Goal: Task Accomplishment & Management: Complete application form

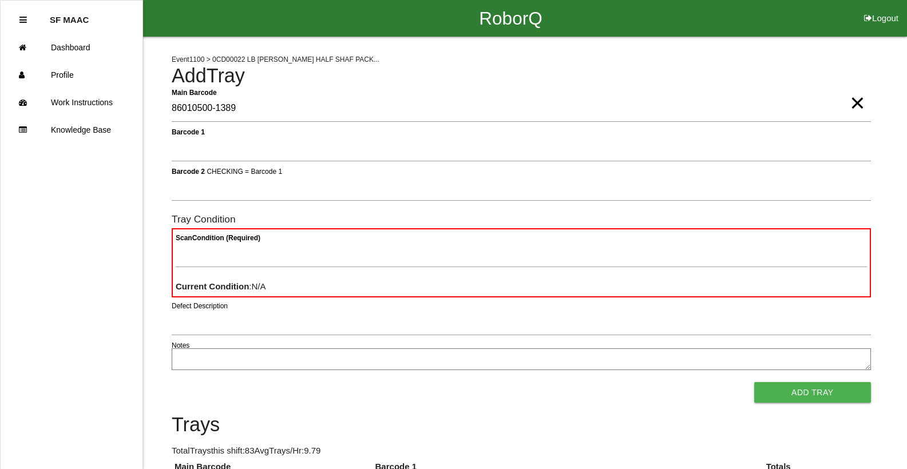
type Barcode "86010500-1389"
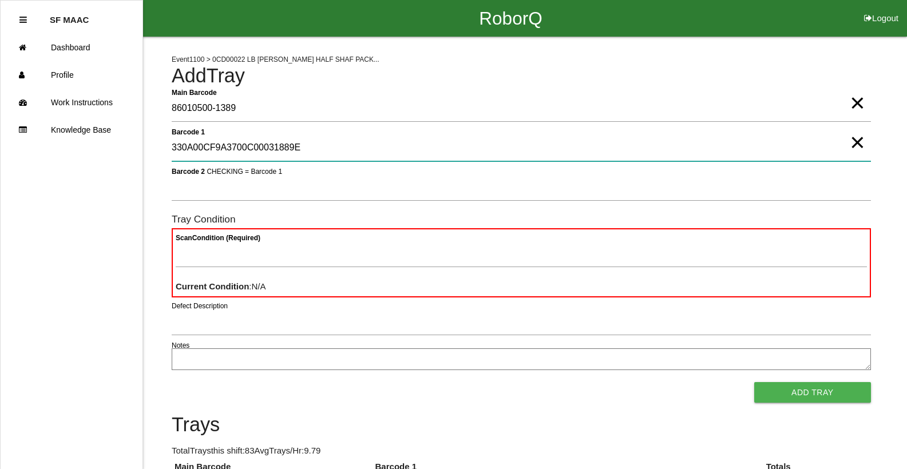
type 1 "330A00CF9A3700C00031889E"
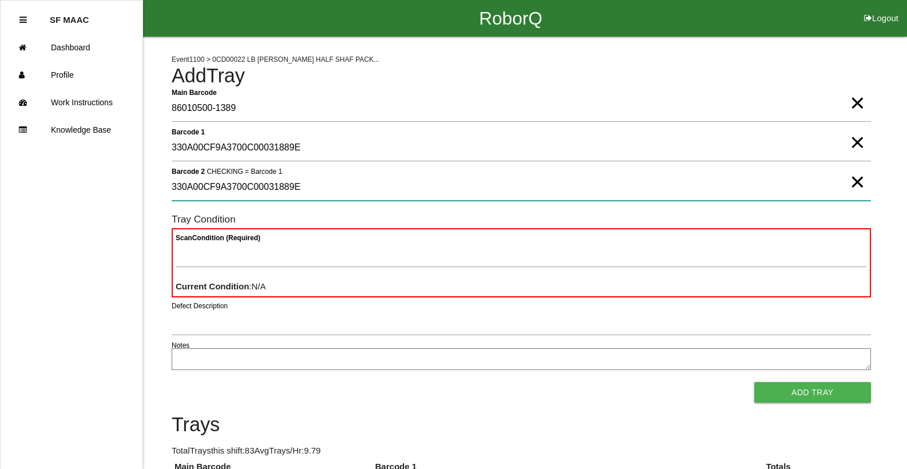
type 2 "330A00CF9A3700C00031889E"
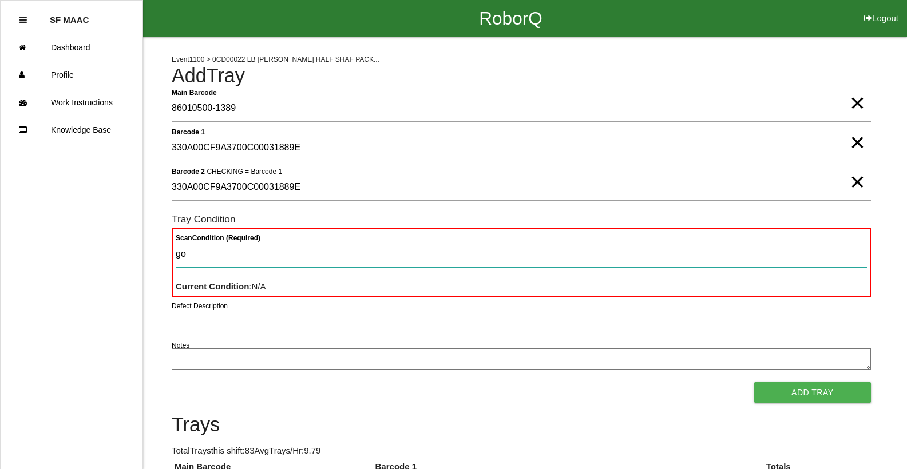
type Condition "goo"
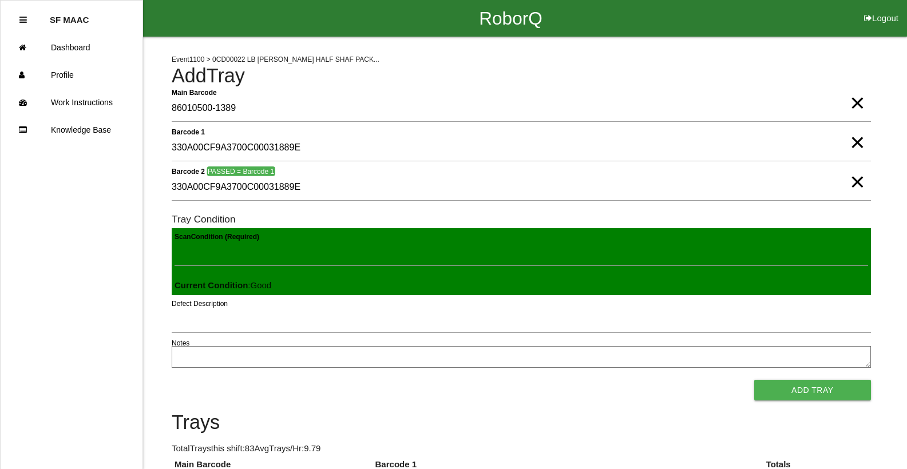
click at [754, 380] on button "Add Tray" at bounding box center [812, 390] width 117 height 21
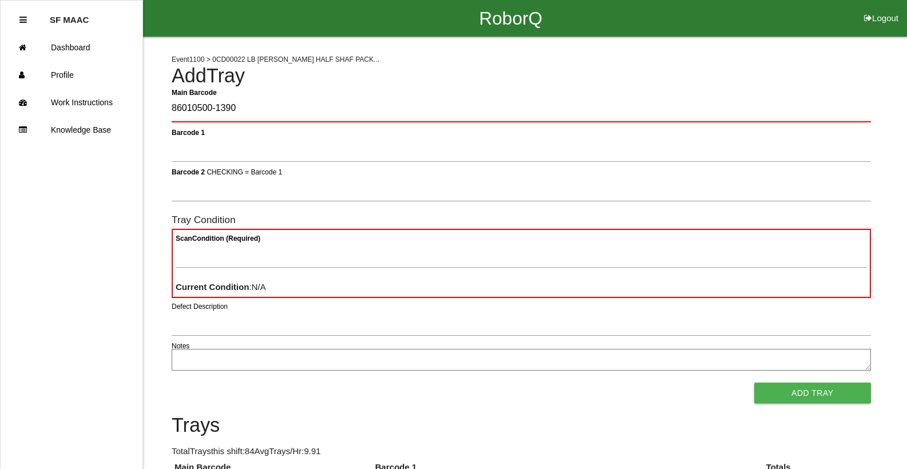
type Barcode "86010500-1390"
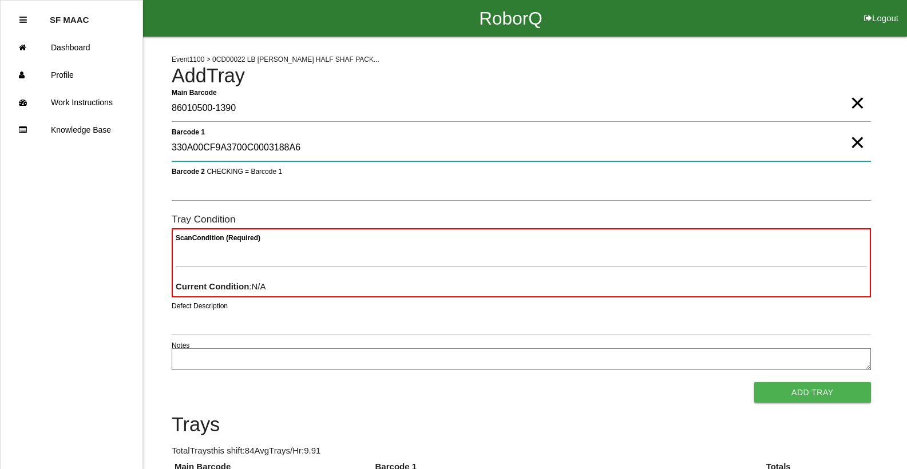
type 1 "330A00CF9A3700C0003188A6"
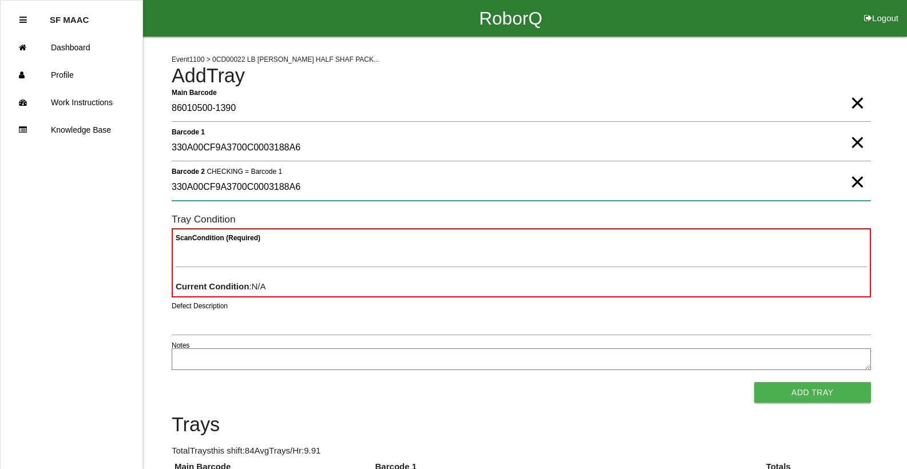
type 2 "330A00CF9A3700C0003188A6"
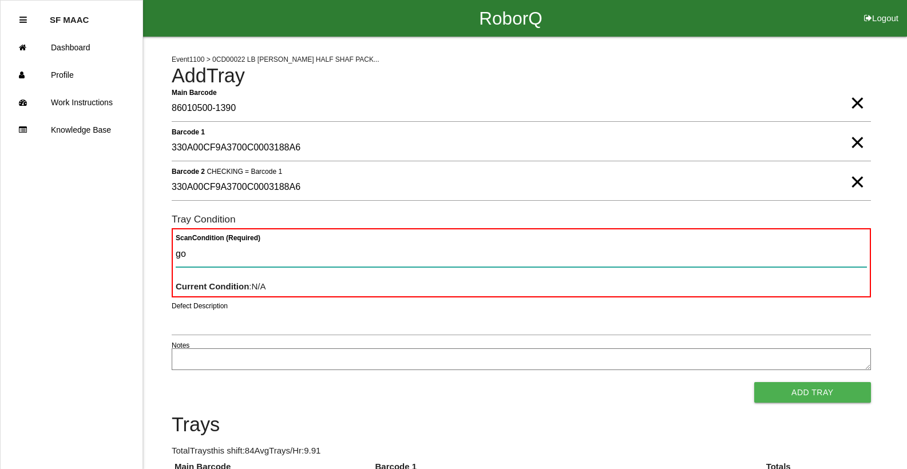
type Condition "goo"
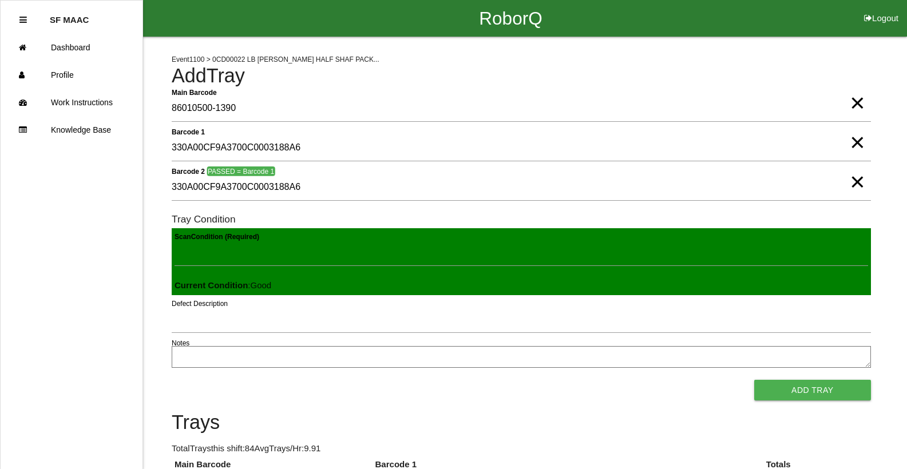
click at [754, 380] on button "Add Tray" at bounding box center [812, 390] width 117 height 21
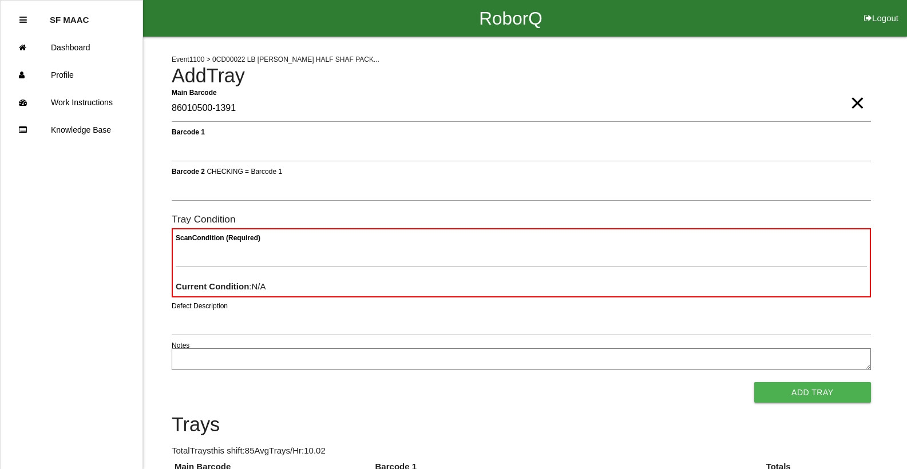
type Barcode "86010500-1391"
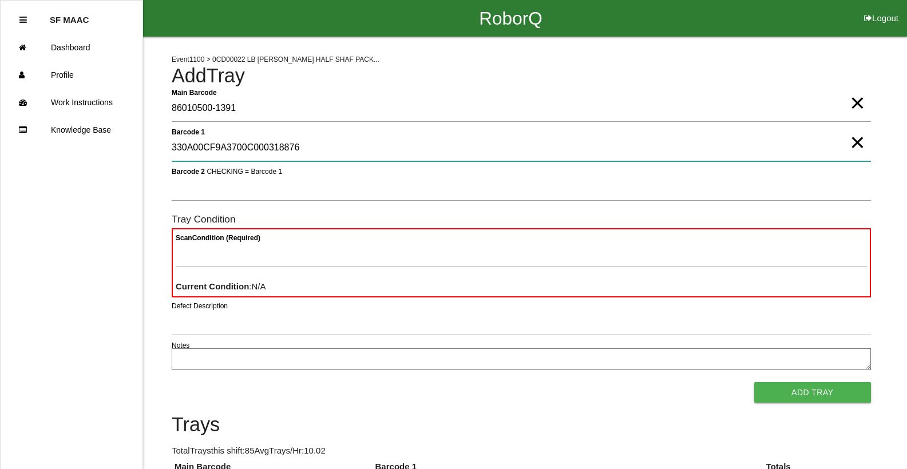
type 1 "330A00CF9A3700C000318876"
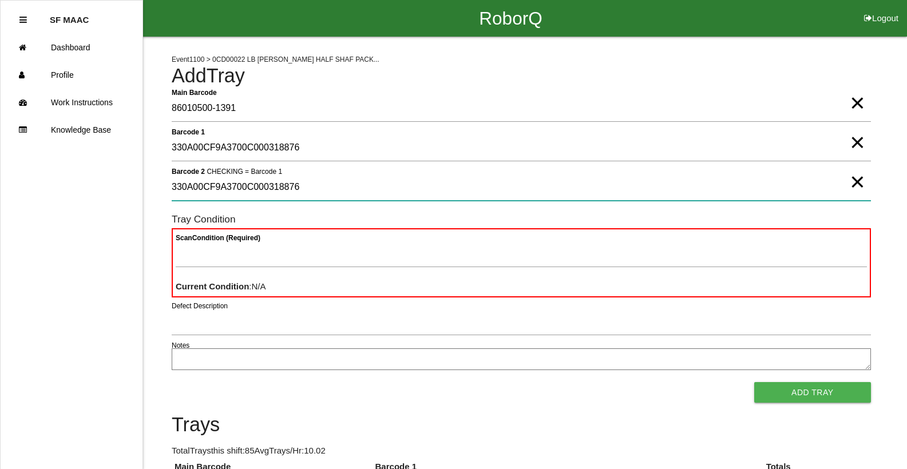
type 2 "330A00CF9A3700C000318876"
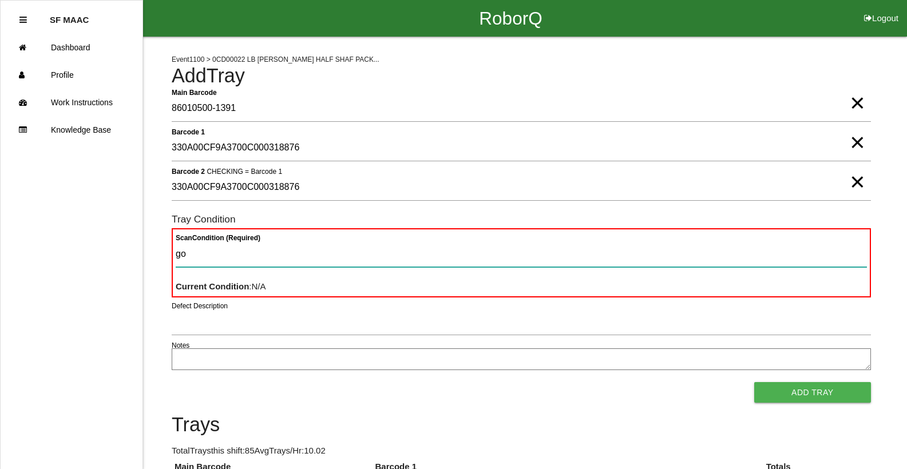
type Condition "goo"
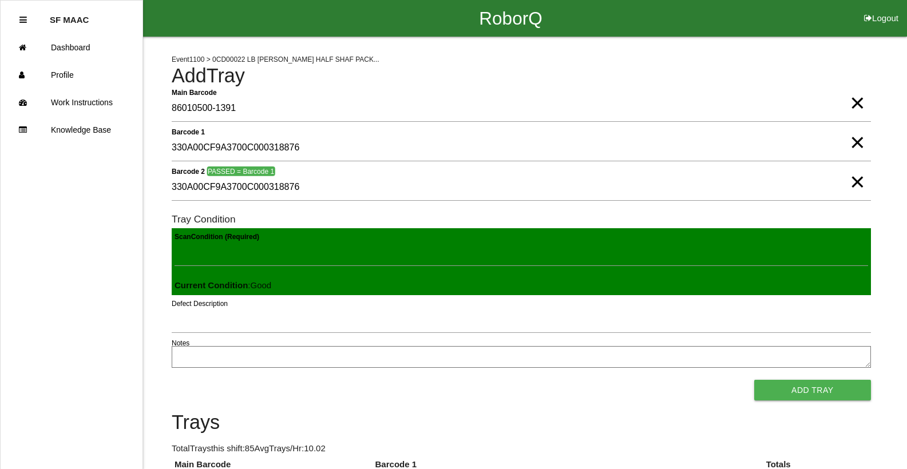
click at [754, 380] on button "Add Tray" at bounding box center [812, 390] width 117 height 21
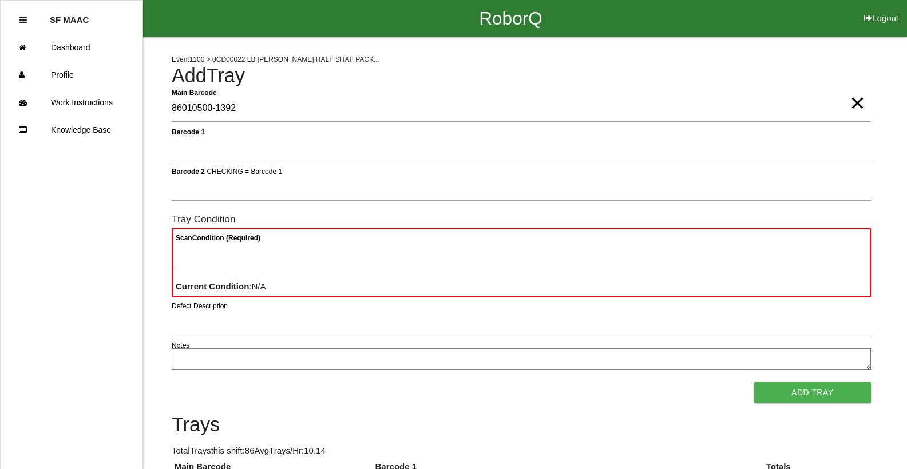
type Barcode "86010500-1392"
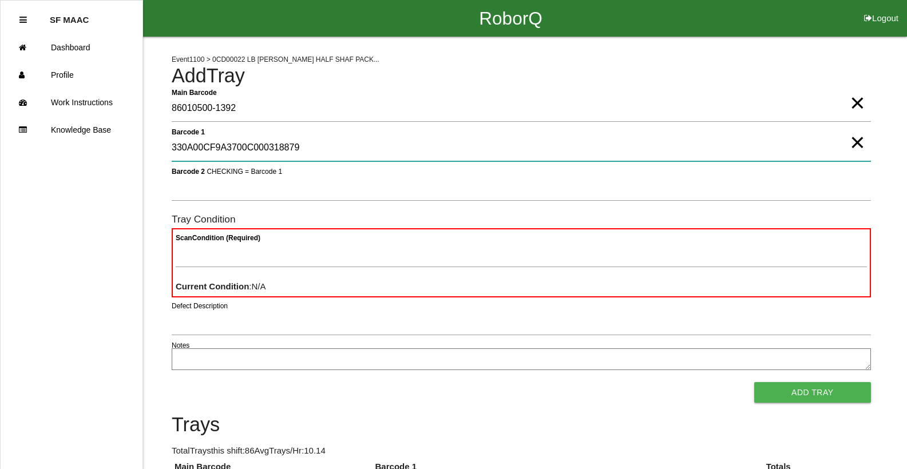
type 1 "330A00CF9A3700C000318879"
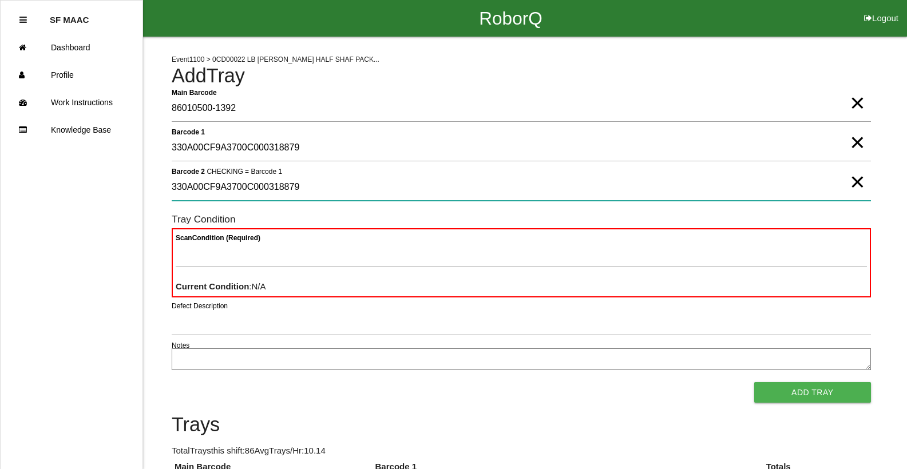
type 2 "330A00CF9A3700C000318879"
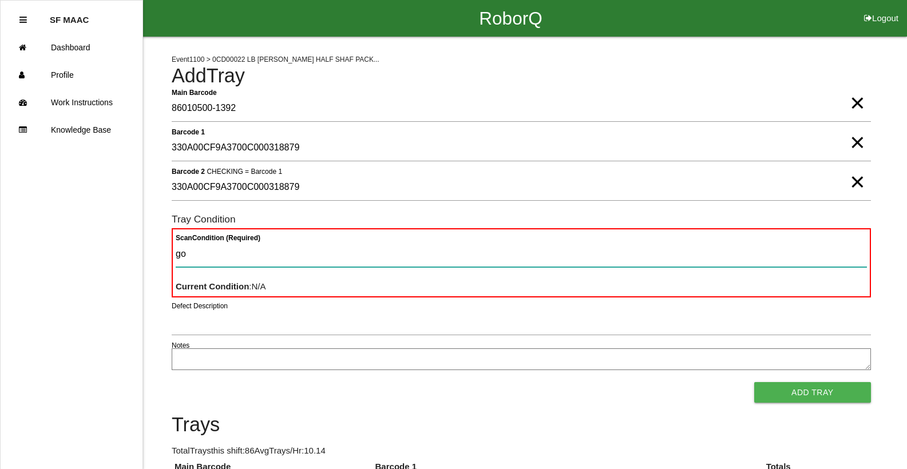
type Condition "goo"
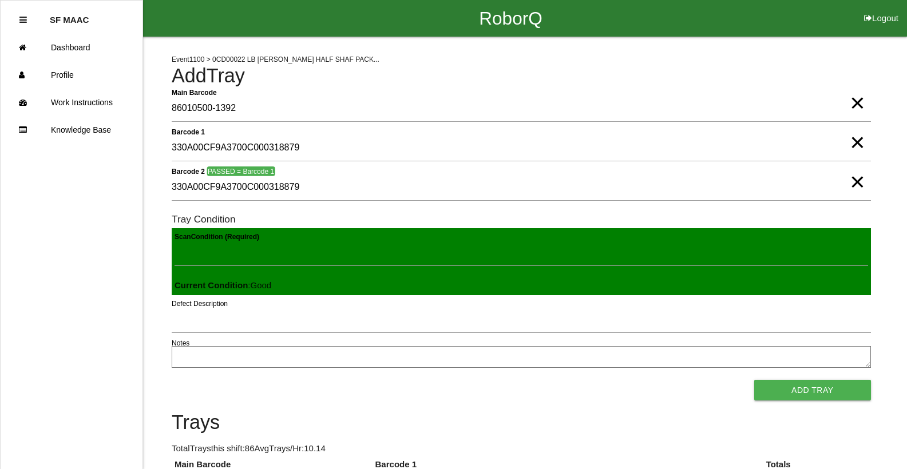
click at [754, 380] on button "Add Tray" at bounding box center [812, 390] width 117 height 21
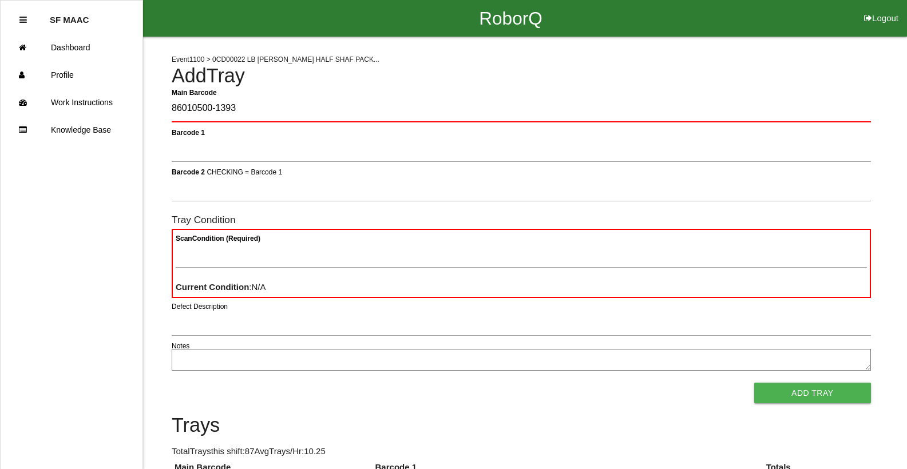
type Barcode "86010500-1393"
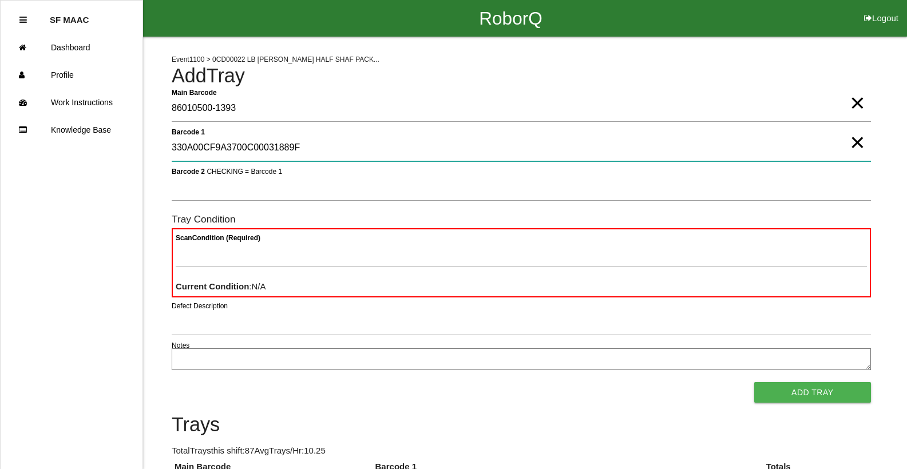
type 1 "330A00CF9A3700C00031889F"
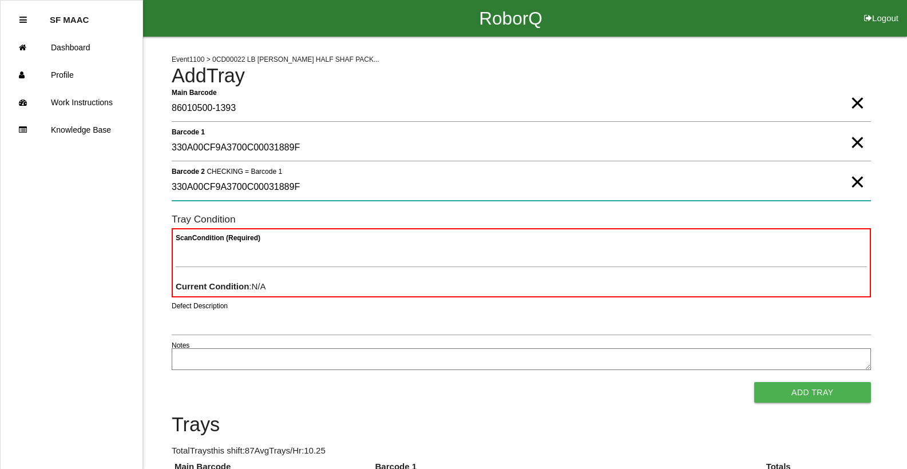
type 2 "330A00CF9A3700C00031889F"
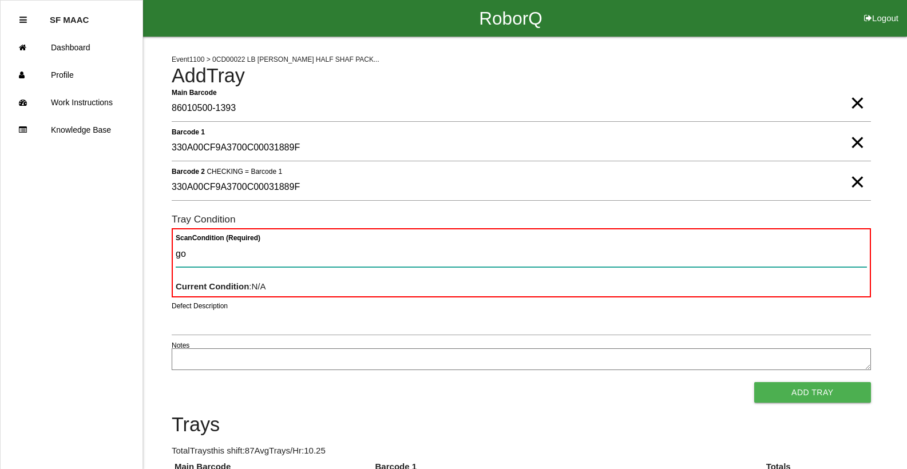
type Condition "goo"
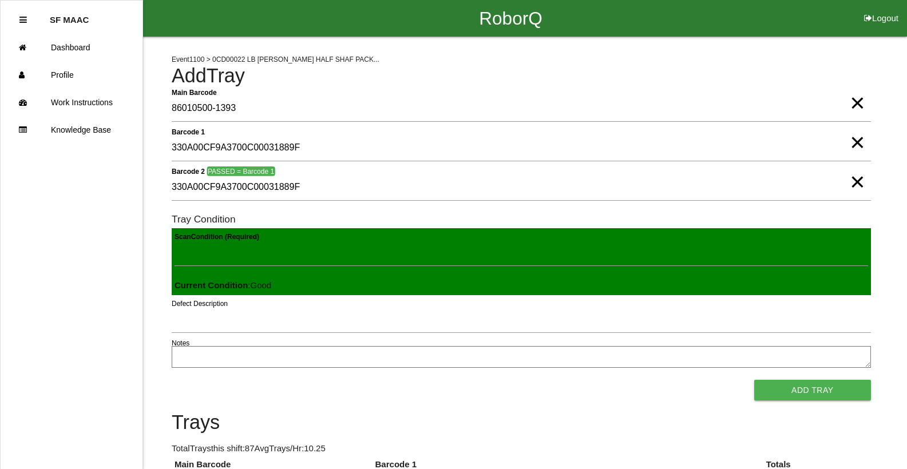
click at [754, 380] on button "Add Tray" at bounding box center [812, 390] width 117 height 21
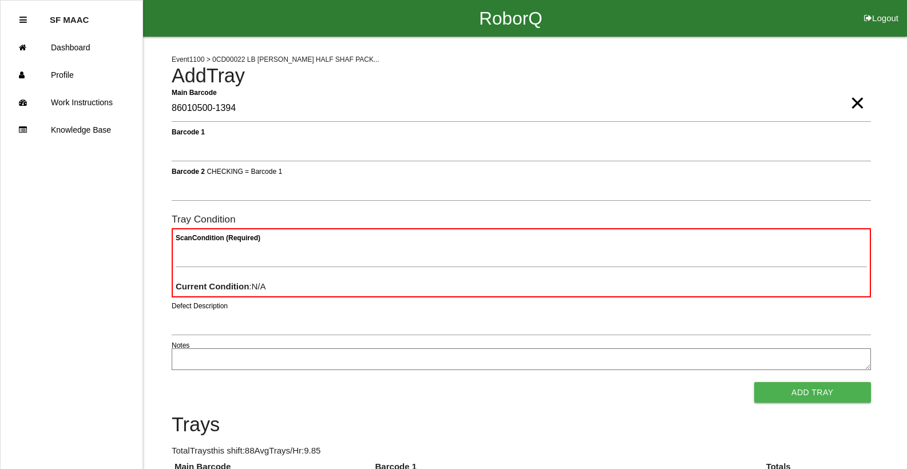
type Barcode "86010500-1394"
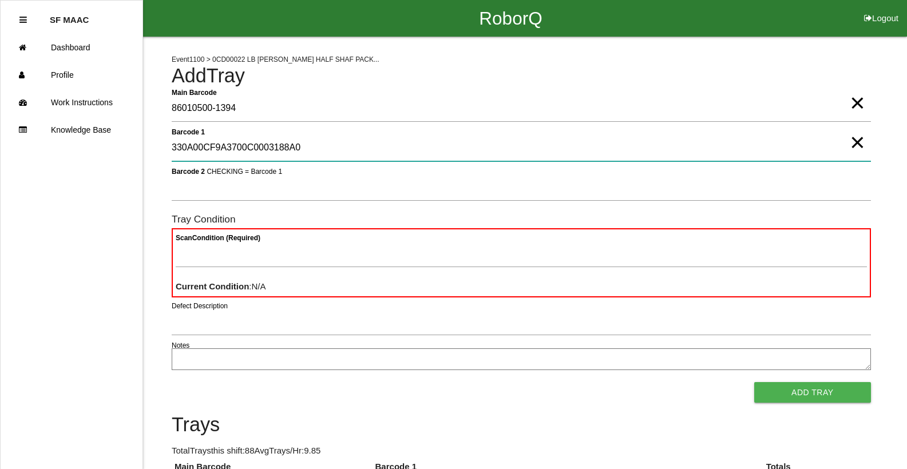
type 1 "330A00CF9A3700C0003188A0"
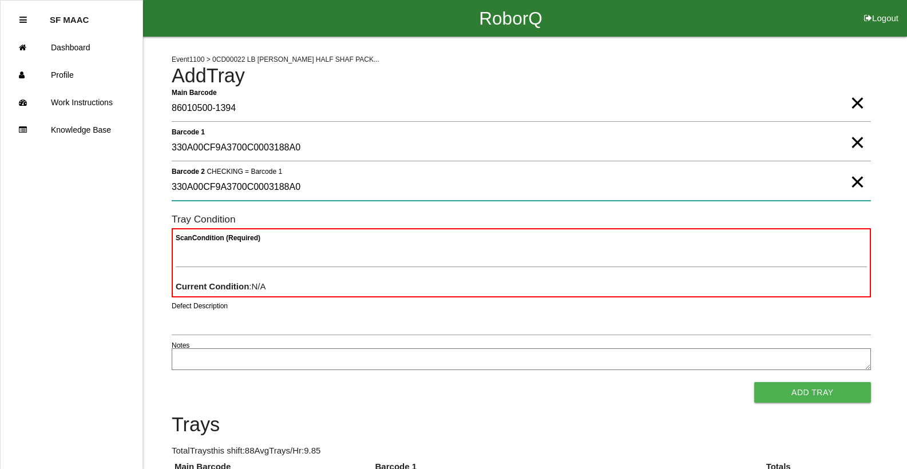
type 2 "330A00CF9A3700C0003188A0"
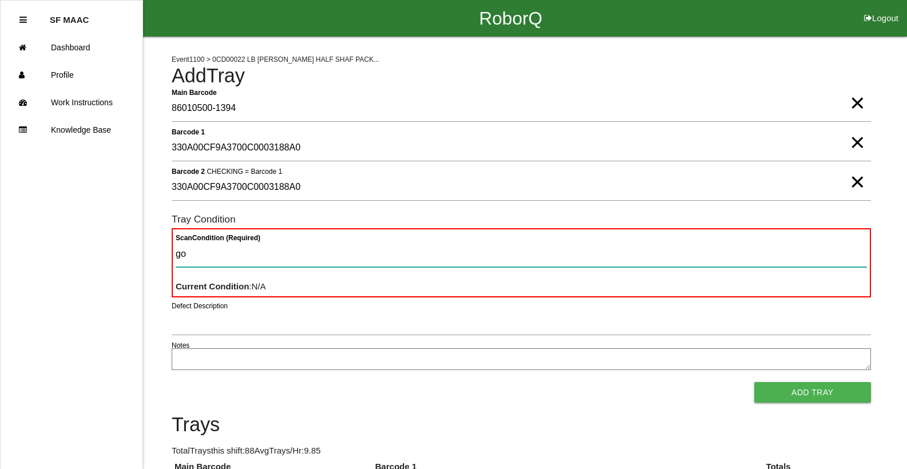
type Condition "goo"
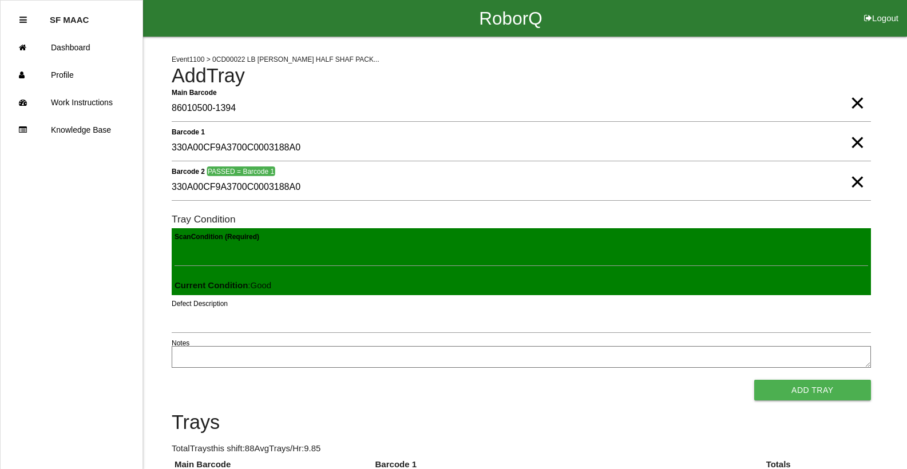
click at [754, 380] on button "Add Tray" at bounding box center [812, 390] width 117 height 21
